Goal: Task Accomplishment & Management: Use online tool/utility

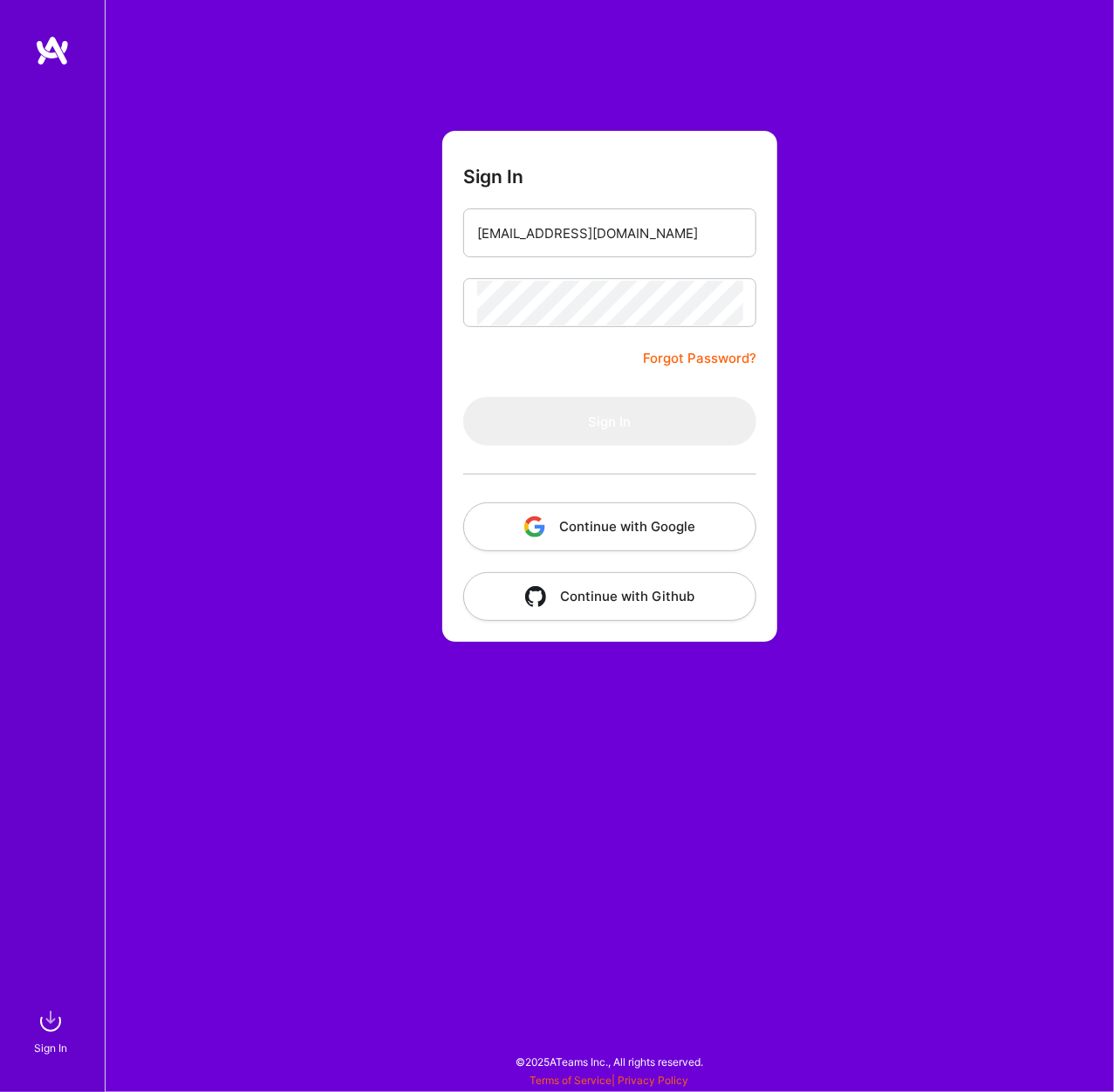
click at [643, 507] on button "Continue with Google" at bounding box center [611, 526] width 293 height 49
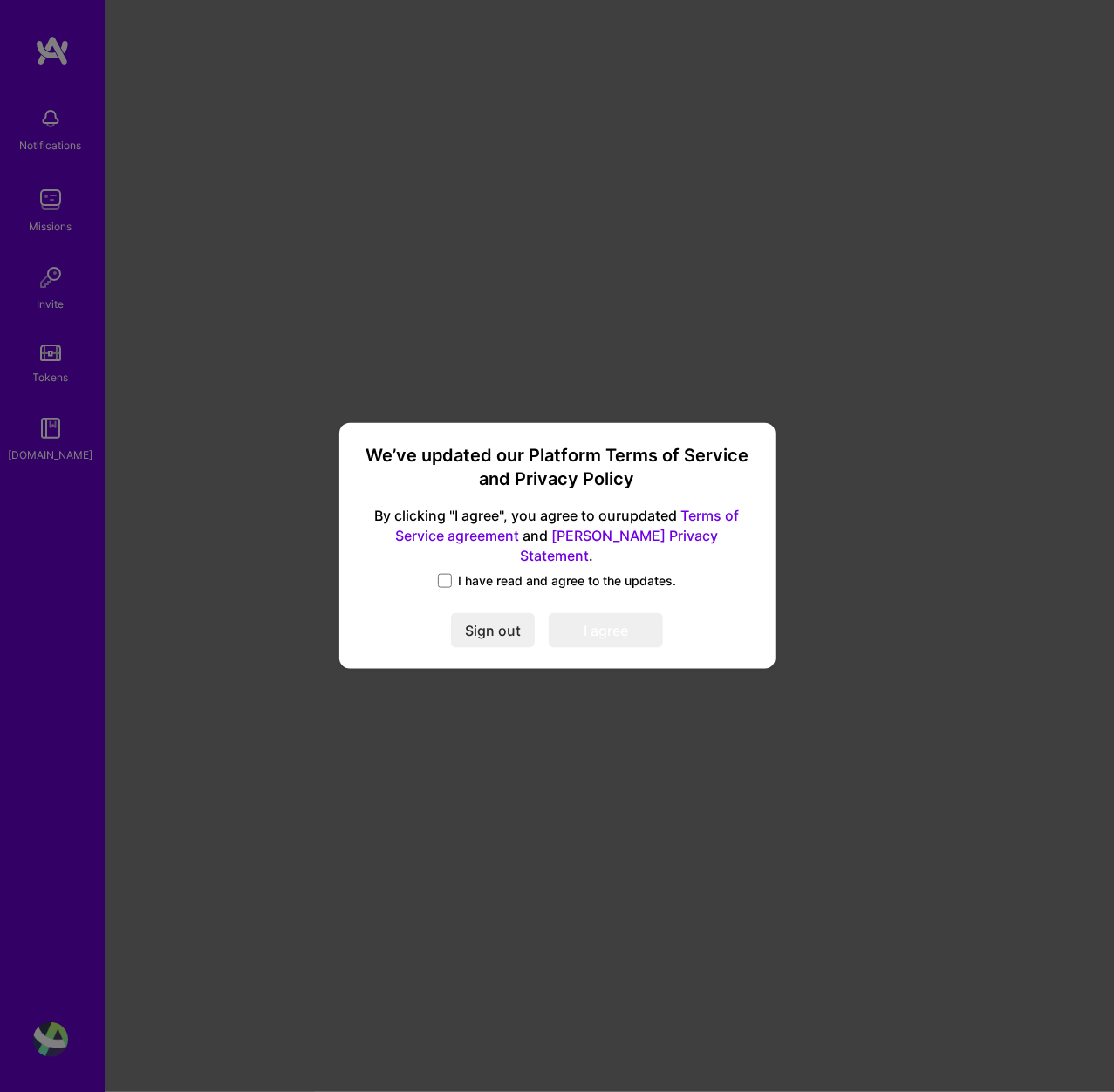
click at [485, 577] on span "I have read and agree to the updates." at bounding box center [568, 582] width 218 height 18
click at [0, 0] on input "I have read and agree to the updates." at bounding box center [0, 0] width 0 height 0
click at [628, 625] on button "I agree" at bounding box center [606, 631] width 114 height 35
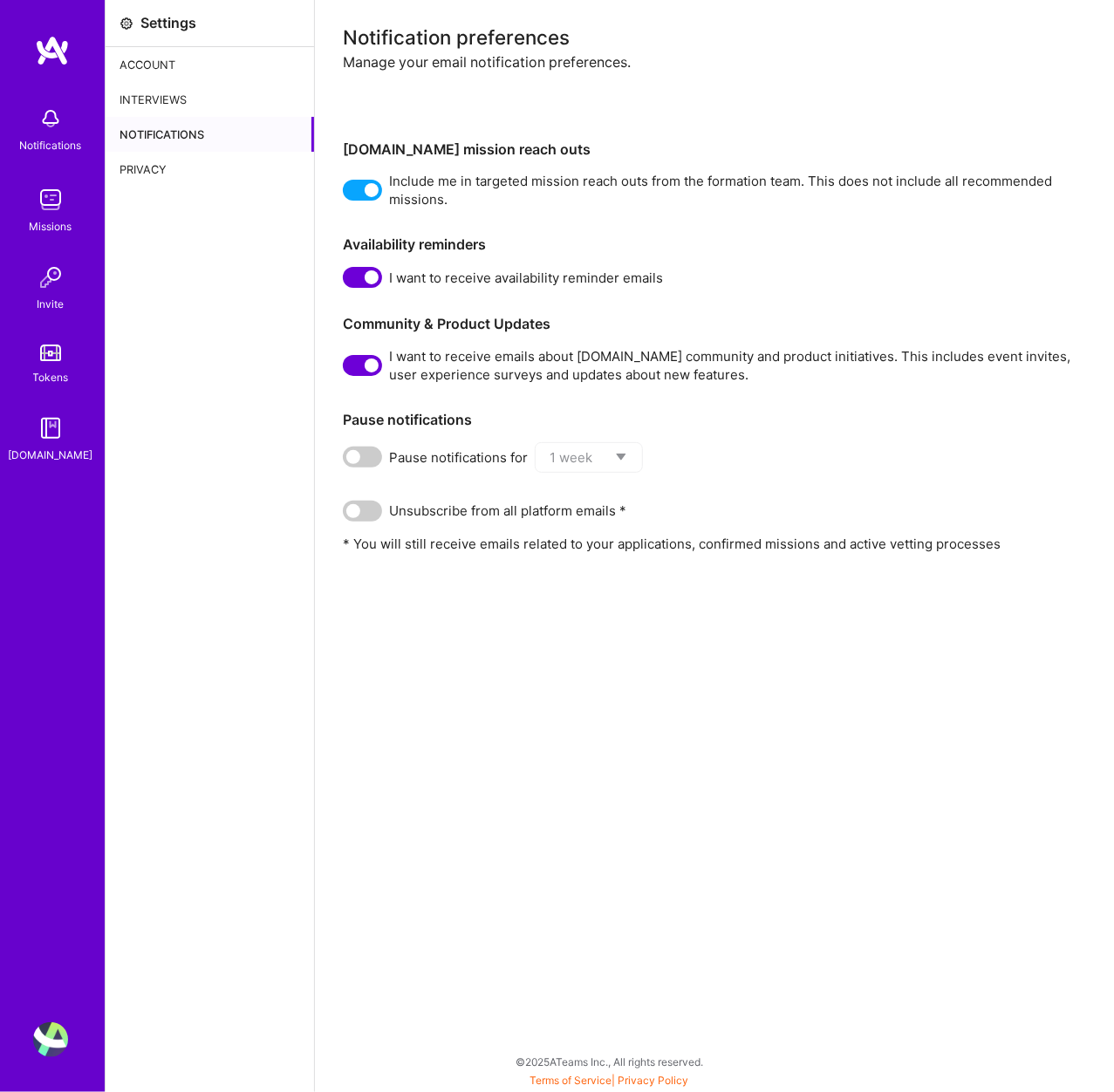
click at [355, 286] on span at bounding box center [363, 276] width 40 height 21
click at [347, 281] on input "checkbox" at bounding box center [347, 281] width 0 height 0
click at [346, 368] on span at bounding box center [363, 365] width 40 height 21
click at [347, 369] on input "checkbox" at bounding box center [347, 369] width 0 height 0
click at [369, 747] on div "Notification preferences Manage your email notification preferences. A.Team mis…" at bounding box center [715, 546] width 800 height 1092
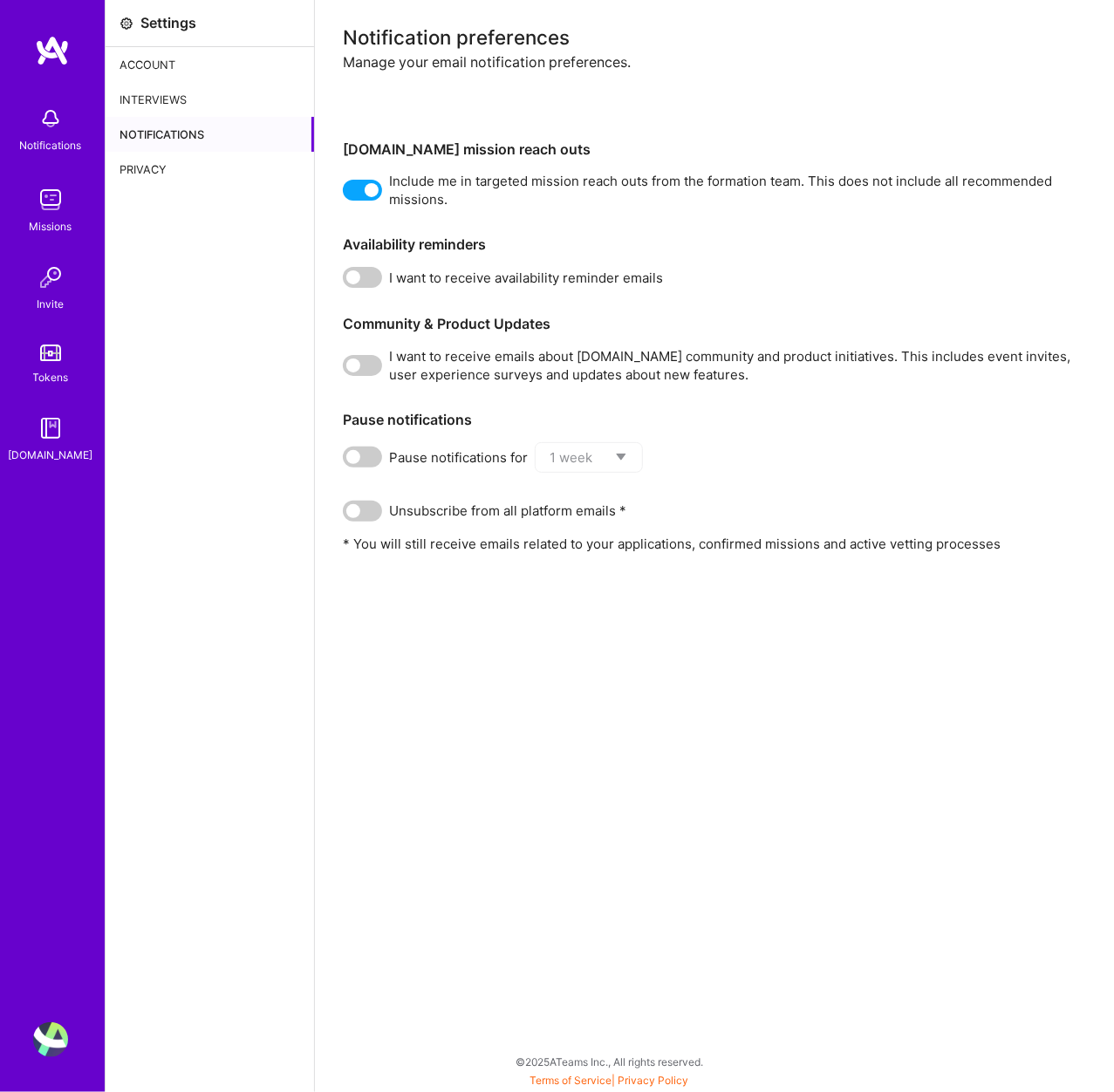
click at [55, 141] on div "Notifications" at bounding box center [51, 145] width 62 height 18
click at [45, 202] on img at bounding box center [50, 199] width 35 height 35
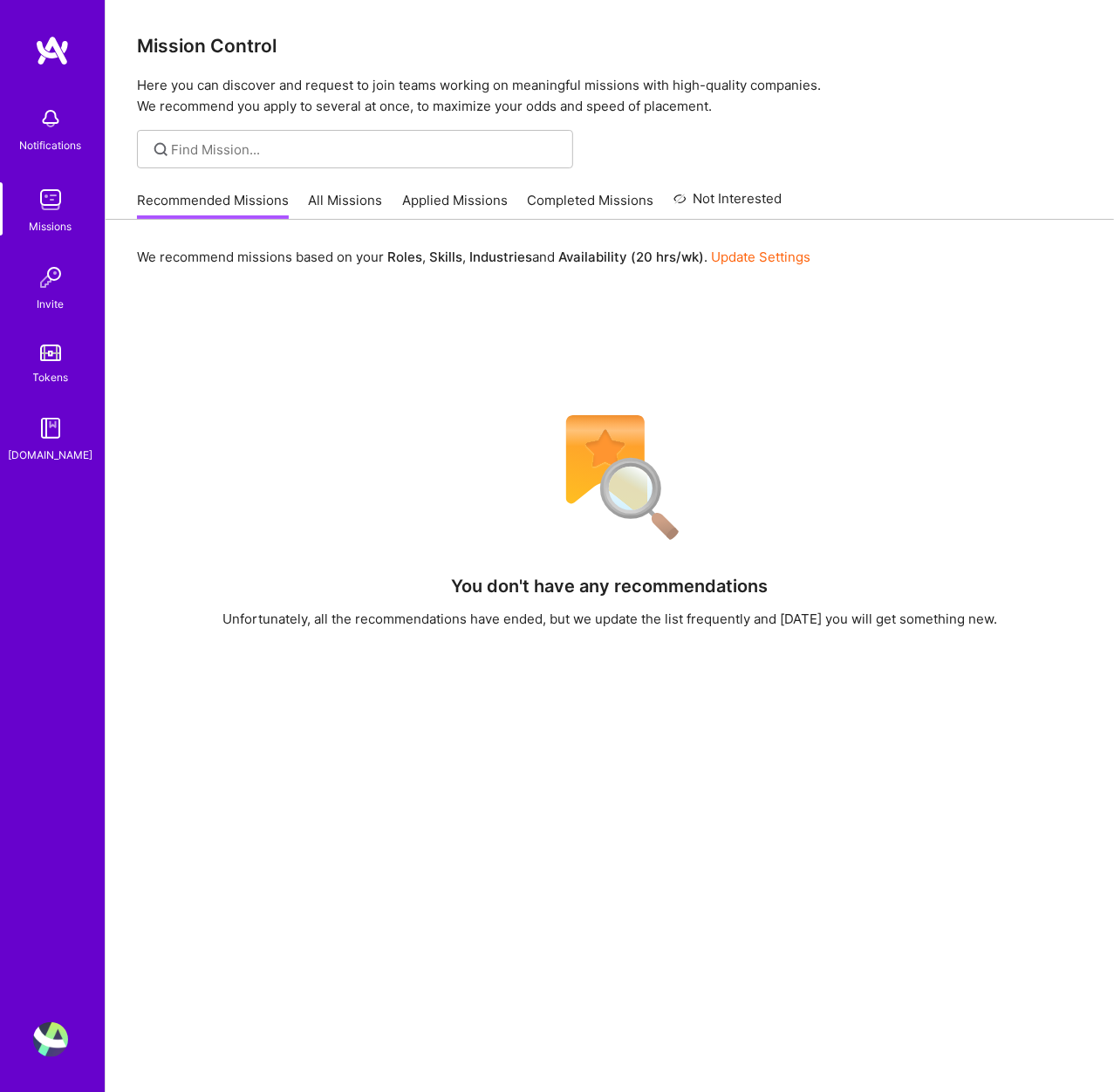
click at [327, 204] on link "All Missions" at bounding box center [346, 205] width 74 height 29
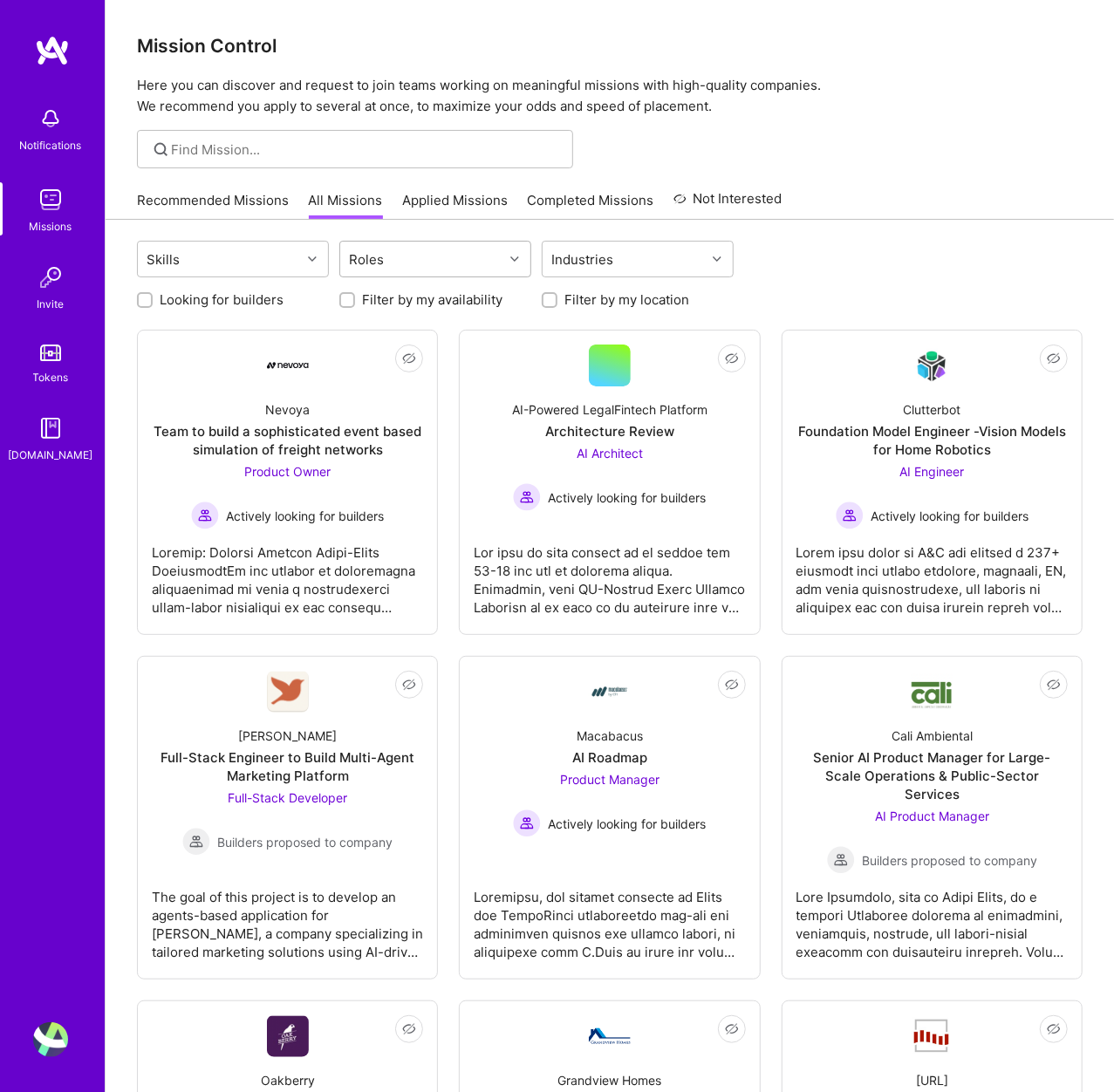
click at [441, 262] on div "Roles" at bounding box center [421, 259] width 164 height 35
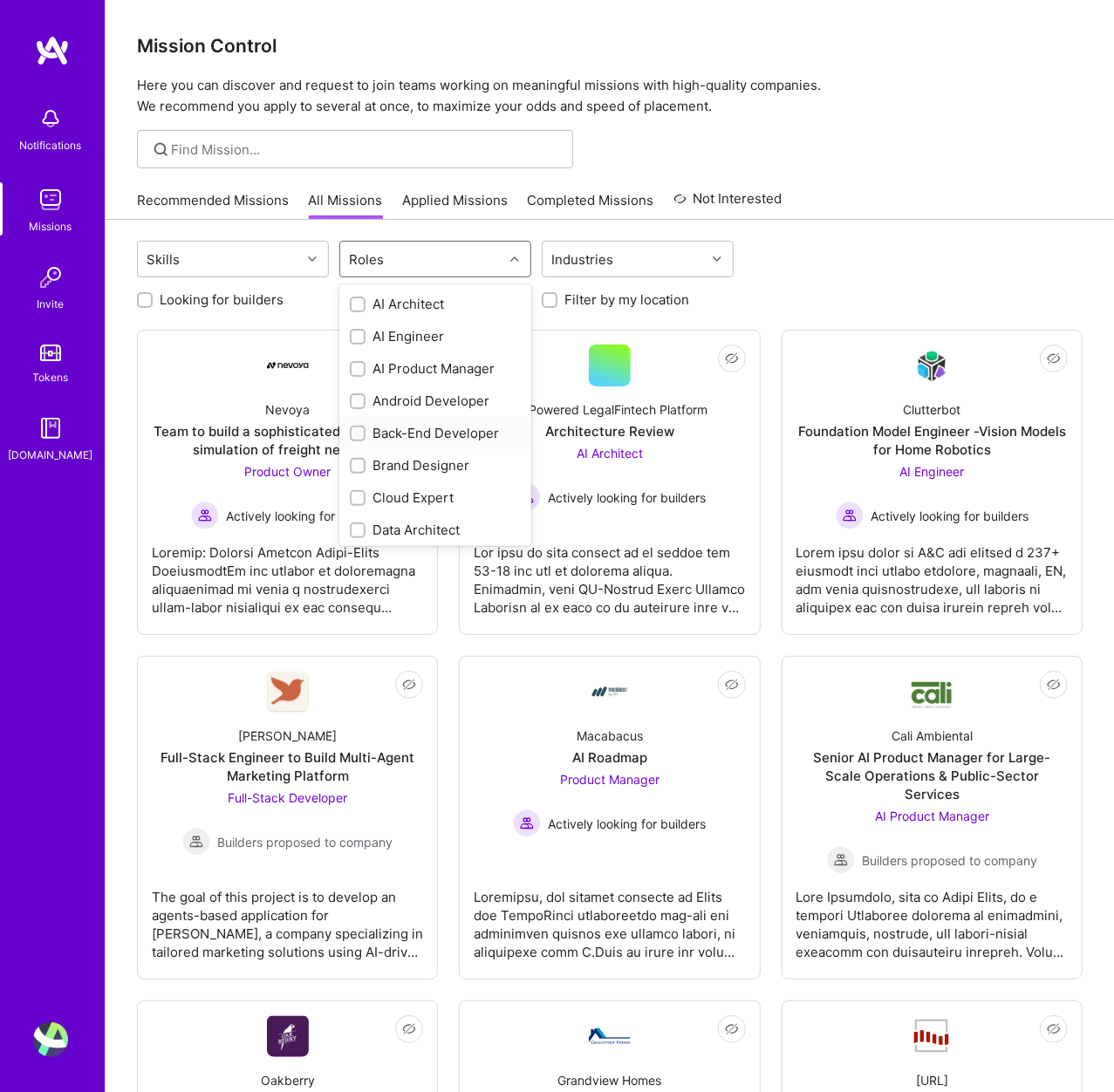
click at [429, 429] on div "Back-End Developer" at bounding box center [435, 433] width 171 height 18
checkbox input "true"
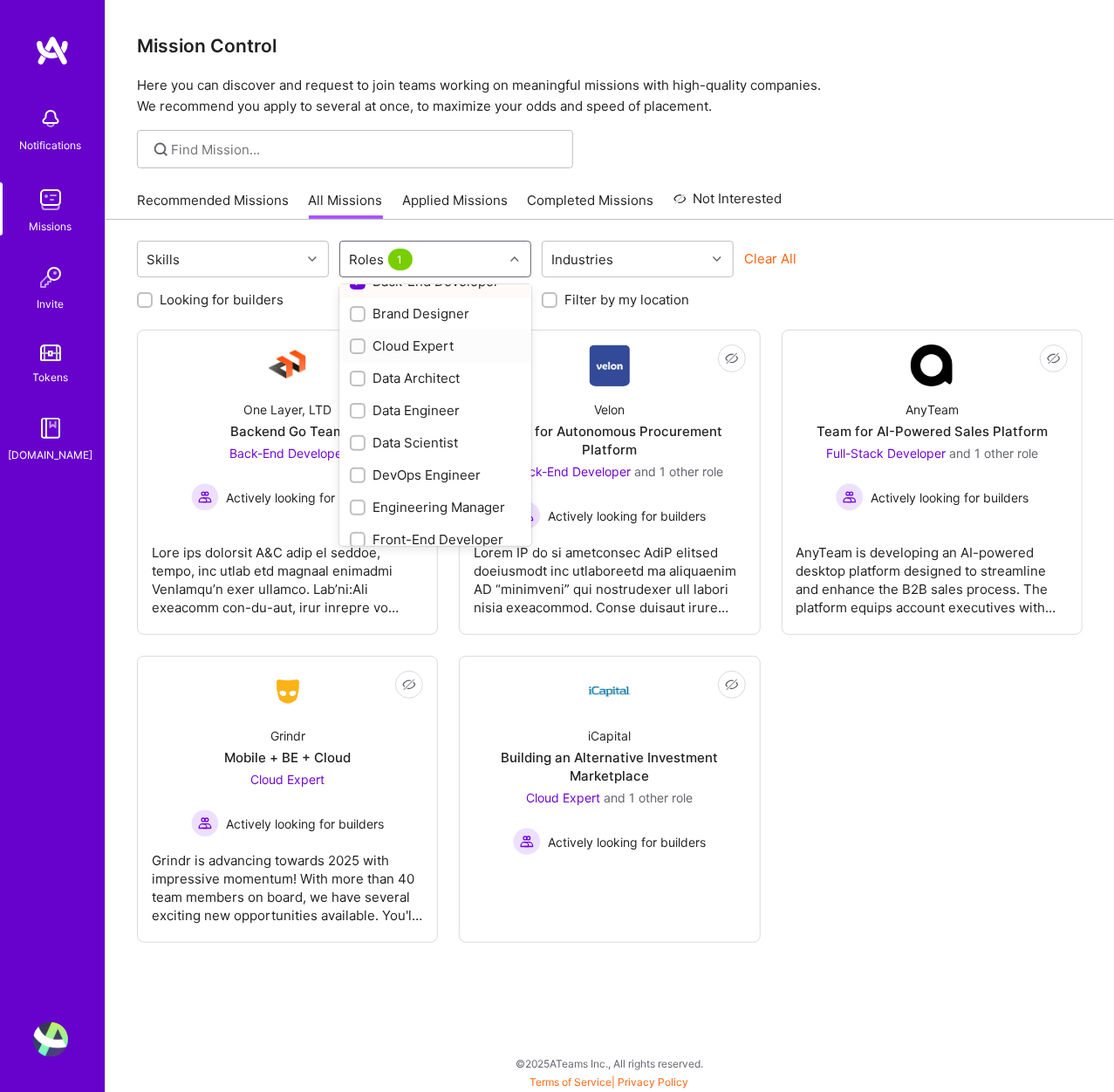
scroll to position [188, 0]
click at [442, 437] on div "DevOps Engineer" at bounding box center [435, 438] width 171 height 18
checkbox input "true"
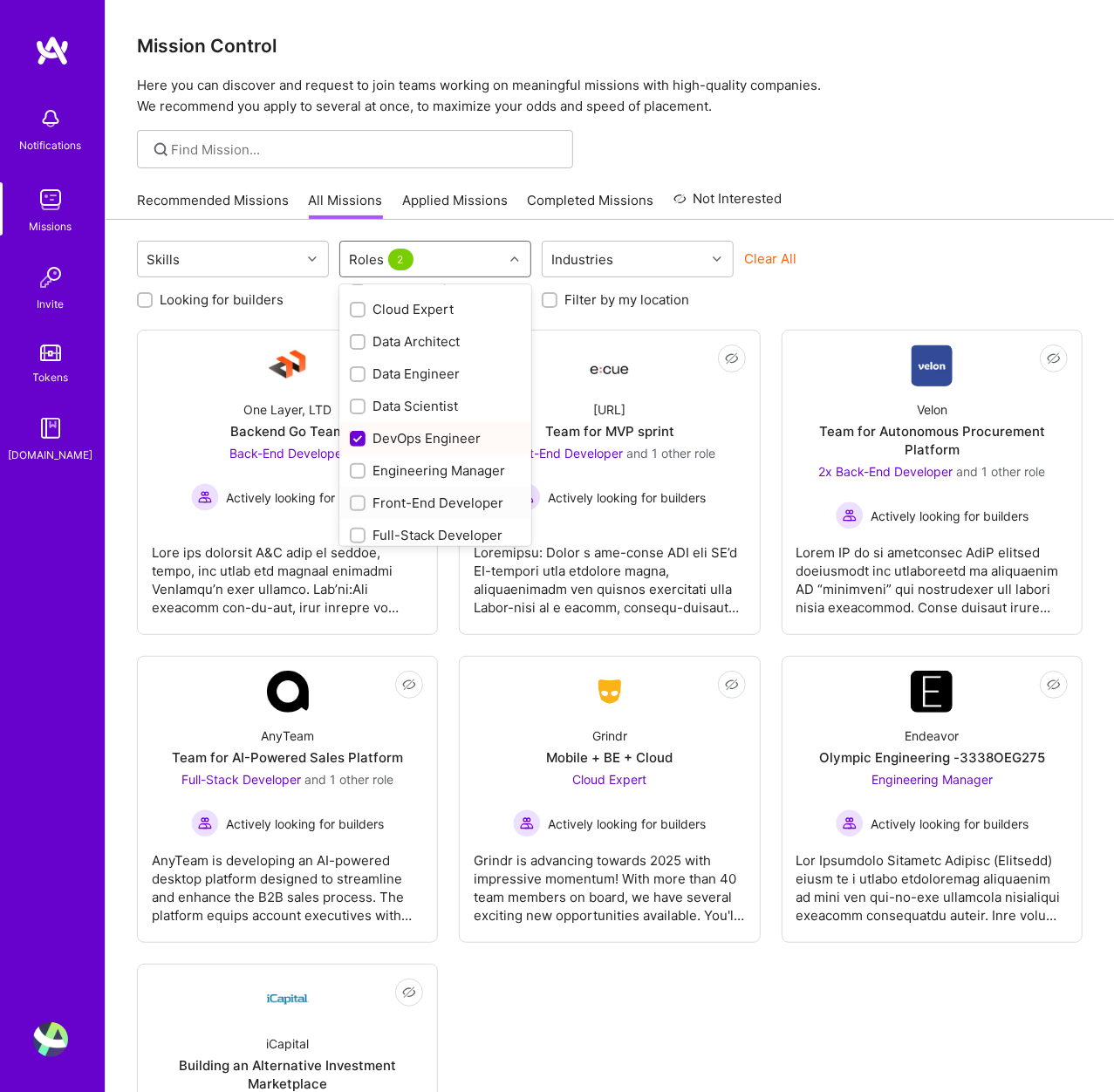
scroll to position [282, 0]
click at [449, 433] on div "Full-Stack Developer" at bounding box center [435, 441] width 171 height 18
checkbox input "true"
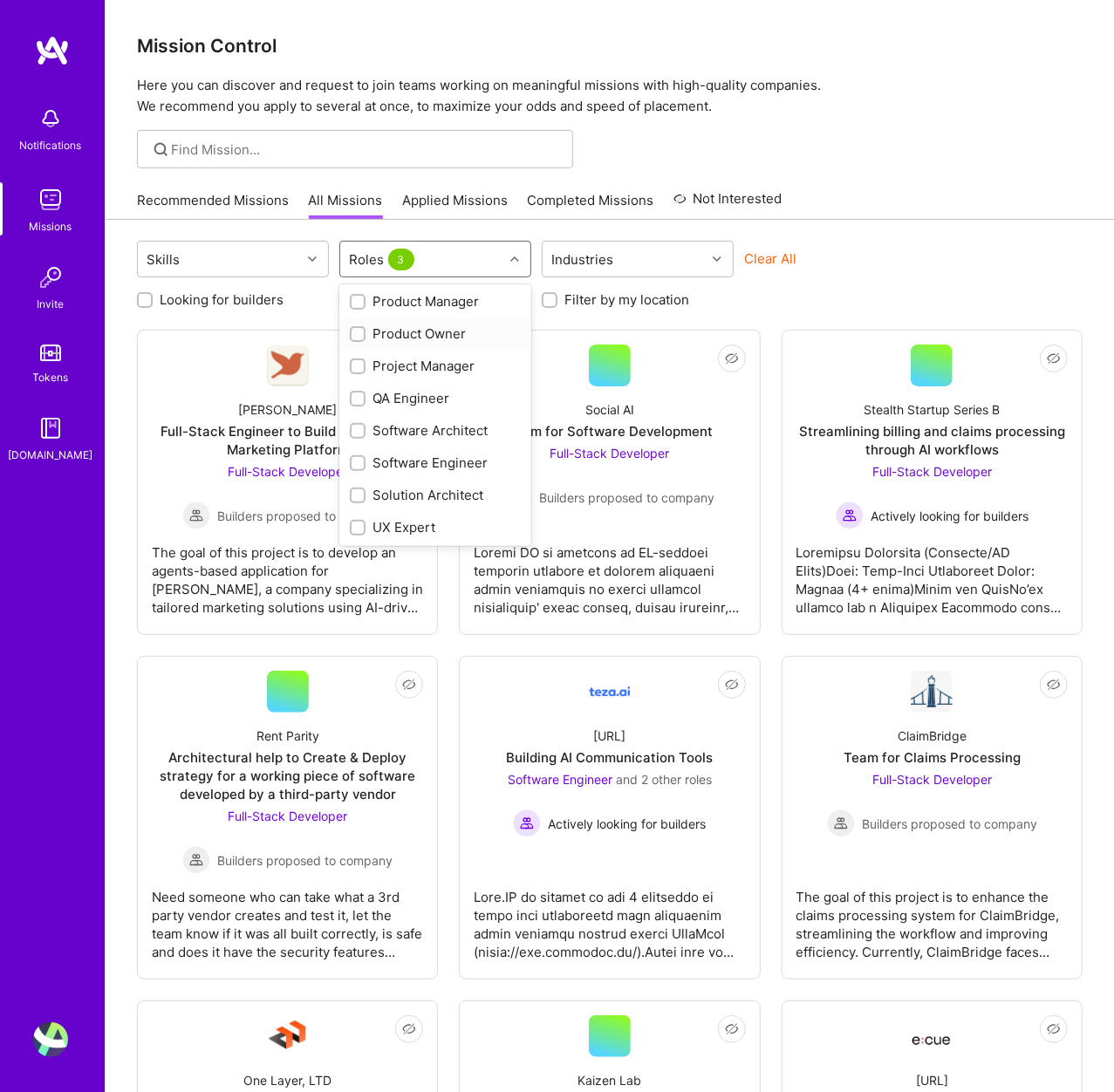
scroll to position [617, 0]
click at [460, 454] on div "Software Engineer" at bounding box center [435, 462] width 171 height 18
checkbox input "true"
click at [975, 201] on div "Recommended Missions All Missions Applied Missions Completed Missions Not Inter…" at bounding box center [610, 200] width 946 height 38
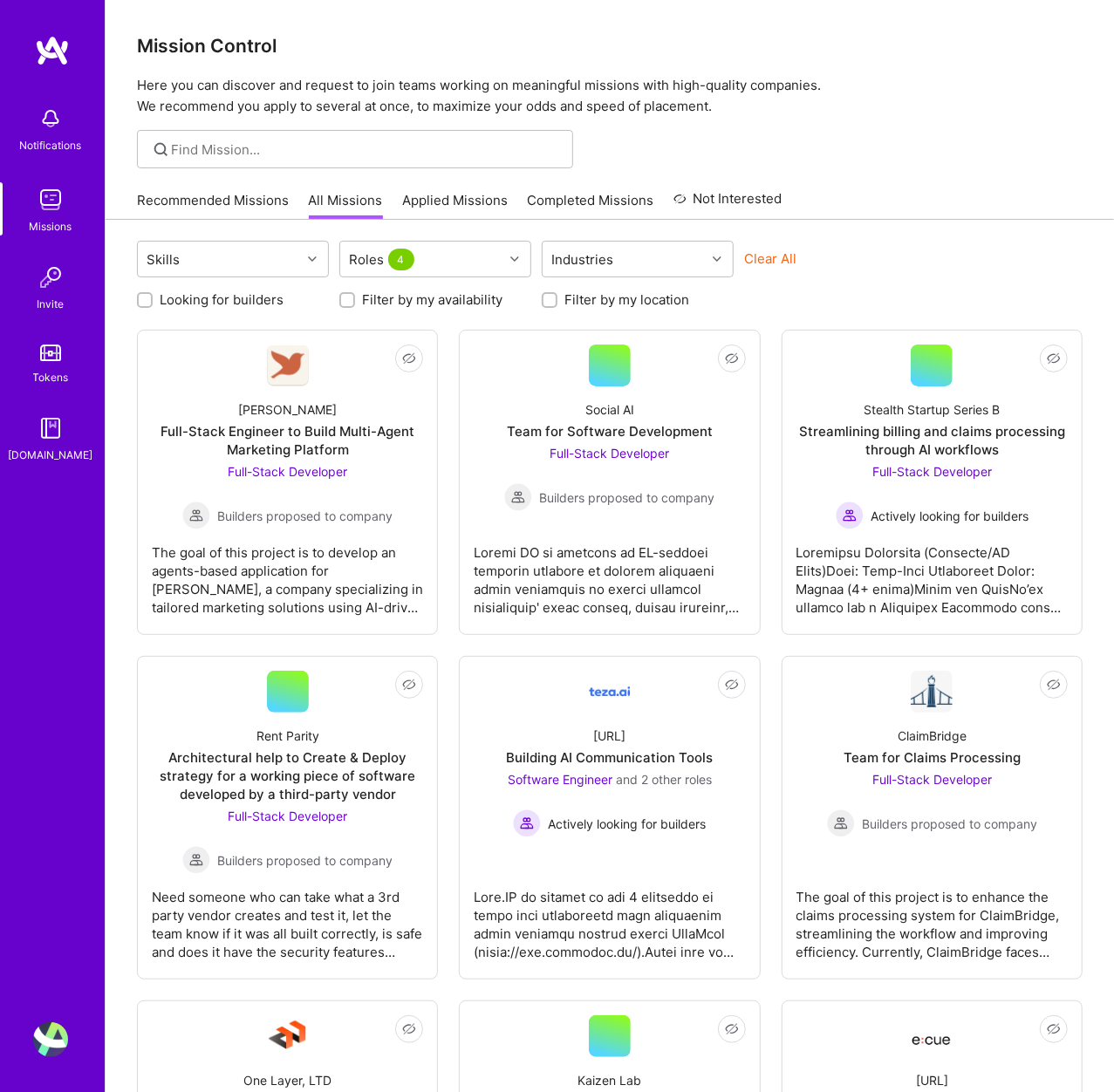
click at [371, 303] on label "Filter by my availability" at bounding box center [432, 299] width 141 height 18
click at [355, 303] on input "Filter by my availability" at bounding box center [349, 301] width 12 height 12
checkbox input "true"
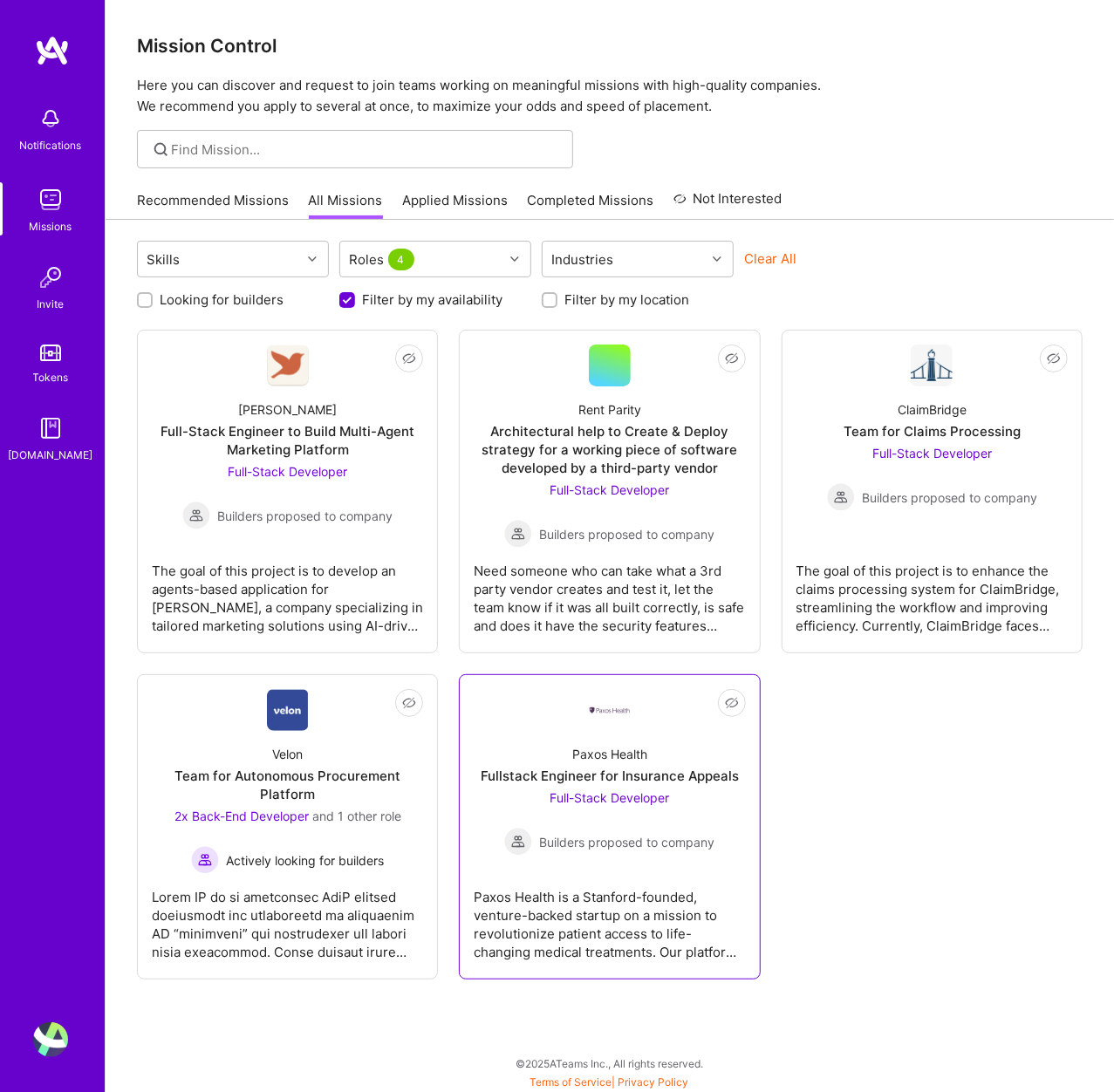
click at [572, 835] on span "Builders proposed to company" at bounding box center [626, 842] width 175 height 18
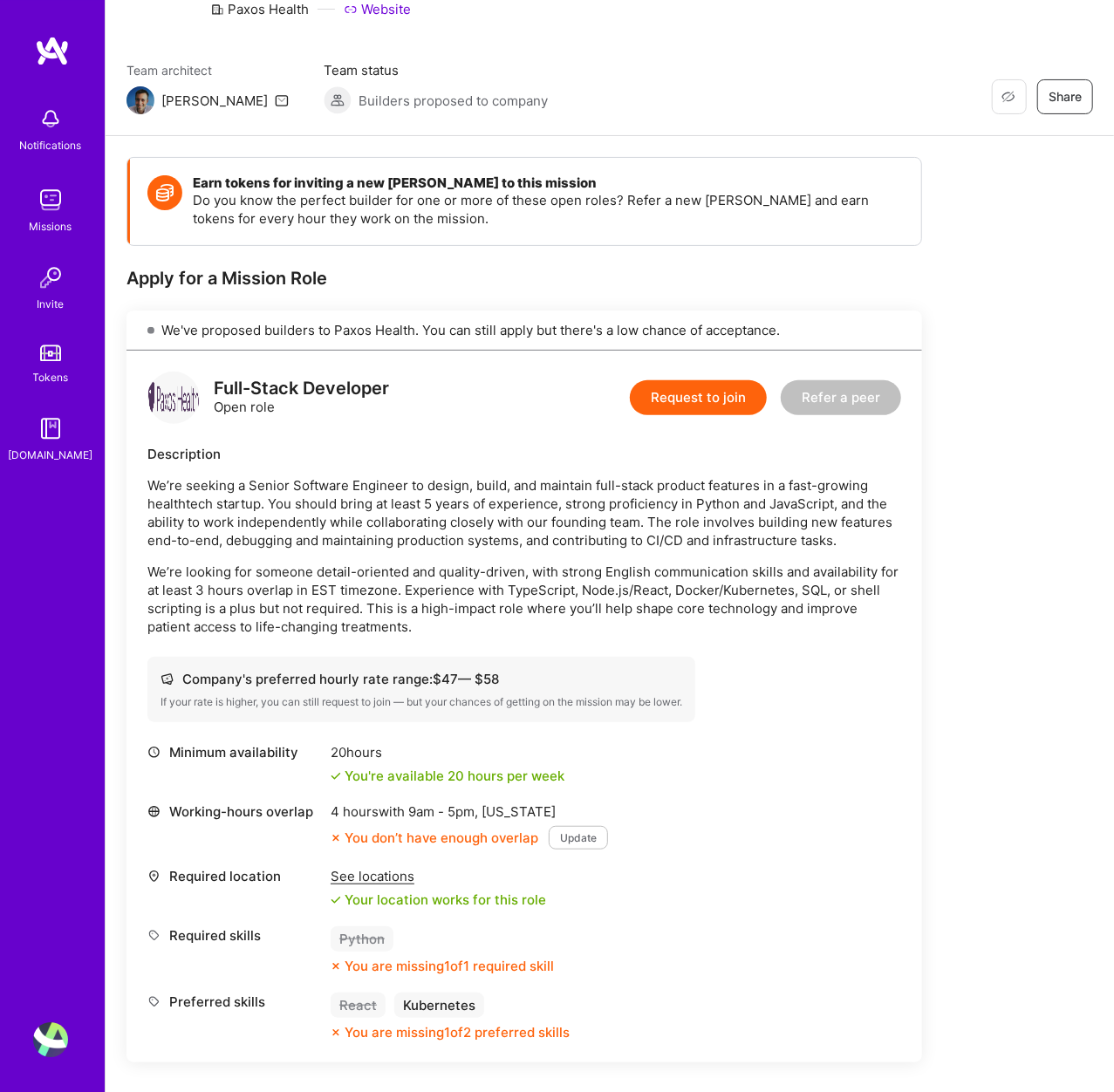
scroll to position [181, 0]
